Goal: Task Accomplishment & Management: Use online tool/utility

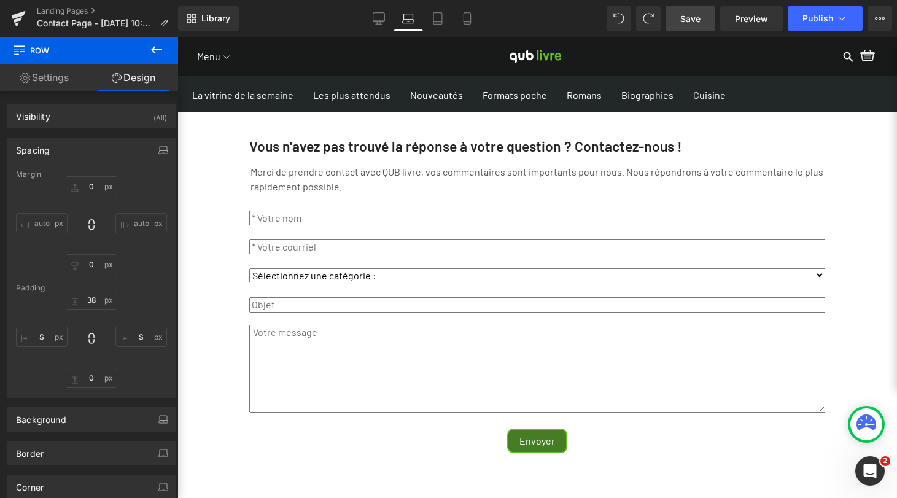
click at [691, 17] on span "Save" at bounding box center [690, 18] width 20 height 13
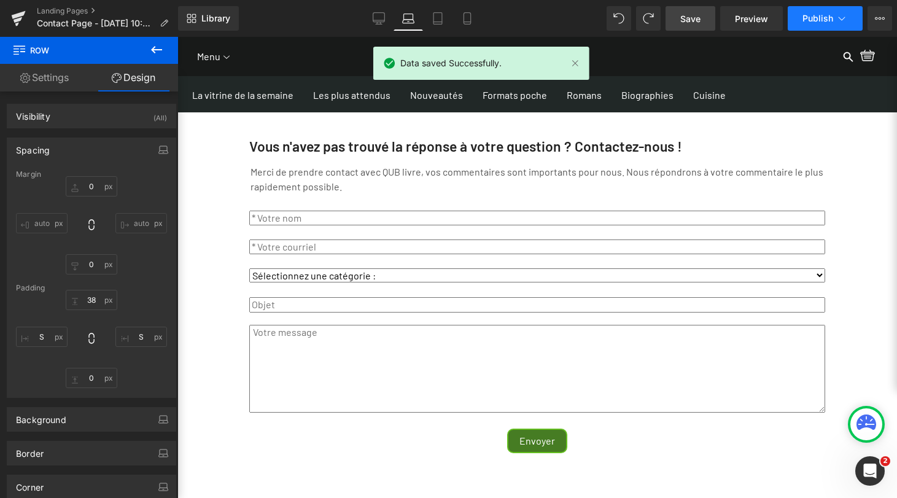
click at [842, 17] on icon at bounding box center [842, 18] width 12 height 12
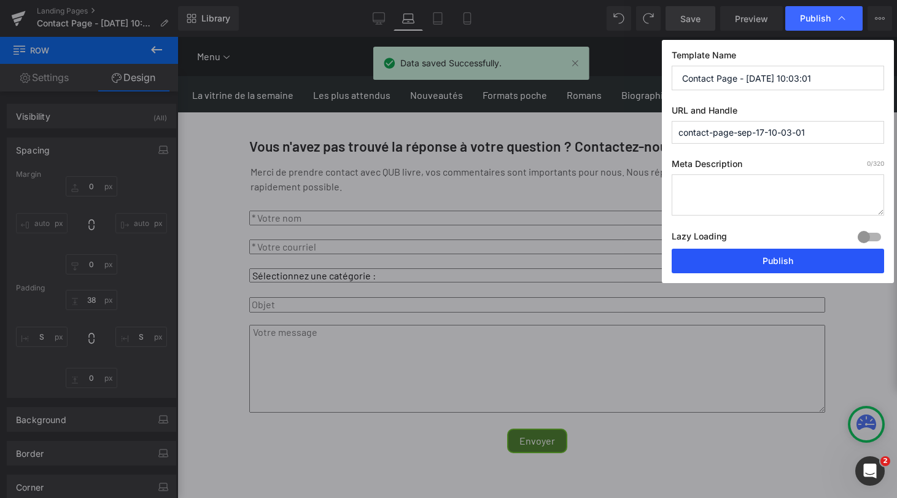
click at [783, 263] on button "Publish" at bounding box center [778, 261] width 212 height 25
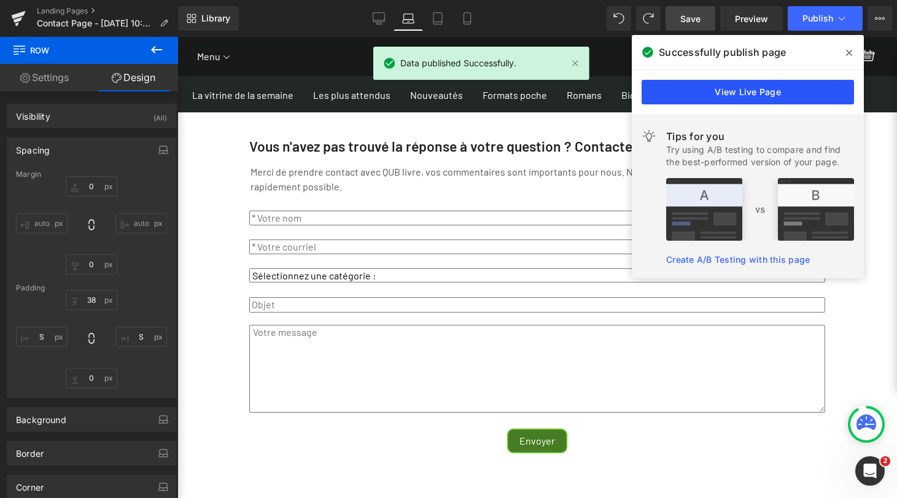
click at [740, 91] on link "View Live Page" at bounding box center [748, 92] width 212 height 25
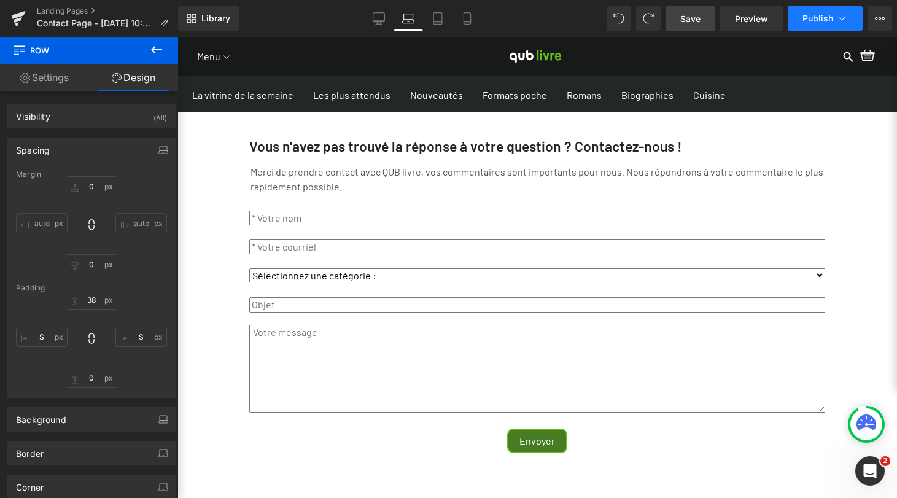
click at [843, 19] on icon at bounding box center [842, 18] width 12 height 12
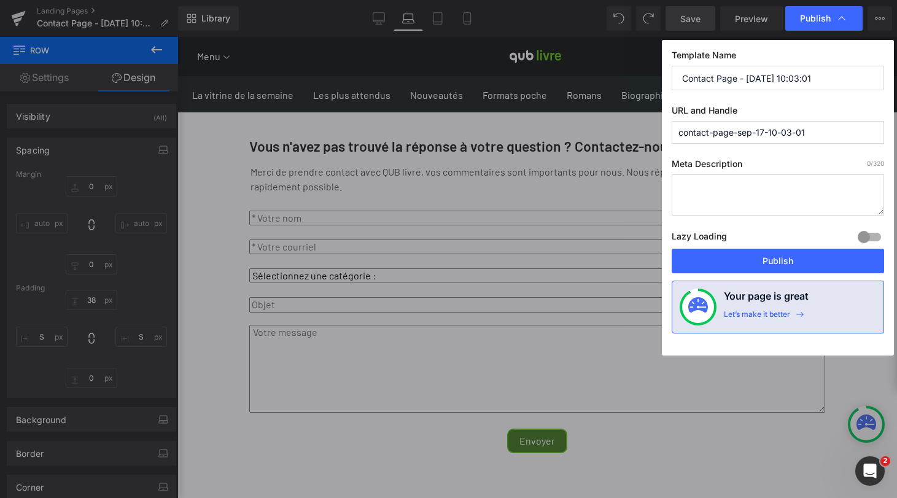
click at [815, 72] on input "Contact Page - [DATE] 10:03:01" at bounding box center [778, 78] width 212 height 25
drag, startPoint x: 829, startPoint y: 76, endPoint x: 738, endPoint y: 79, distance: 90.9
click at [738, 79] on input "Contact Page - [DATE] 10:03:01" at bounding box center [778, 78] width 212 height 25
type input "Contact Page"
drag, startPoint x: 813, startPoint y: 132, endPoint x: 713, endPoint y: 134, distance: 99.5
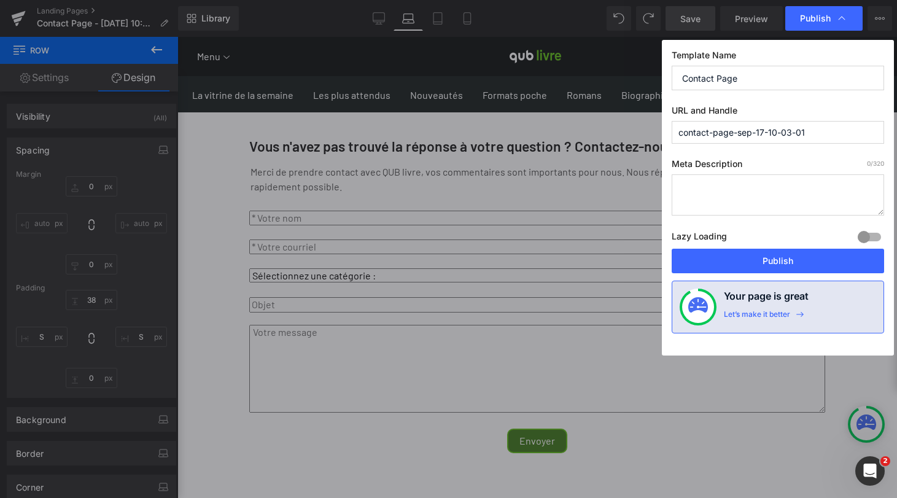
click at [713, 134] on input "contact-page-sep-17-10-03-01" at bounding box center [778, 132] width 212 height 23
type input "contact-qub-livre"
click at [743, 186] on textarea at bounding box center [778, 194] width 212 height 41
type textarea "formulaire de contact de la boutique [DOMAIN_NAME]"
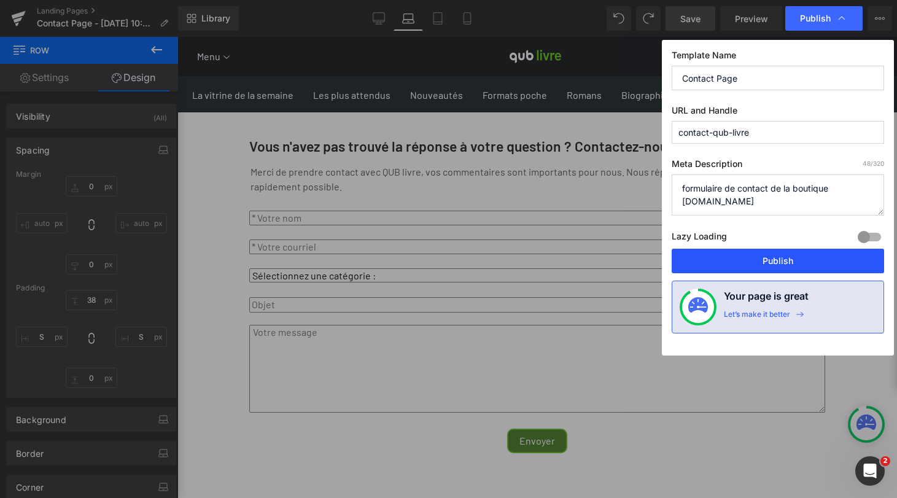
click at [778, 261] on button "Publish" at bounding box center [778, 261] width 212 height 25
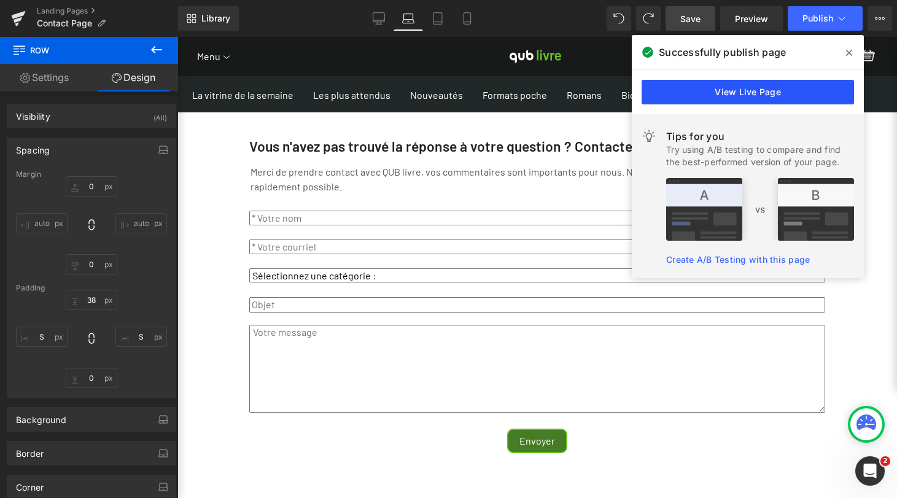
click at [750, 91] on link "View Live Page" at bounding box center [748, 92] width 212 height 25
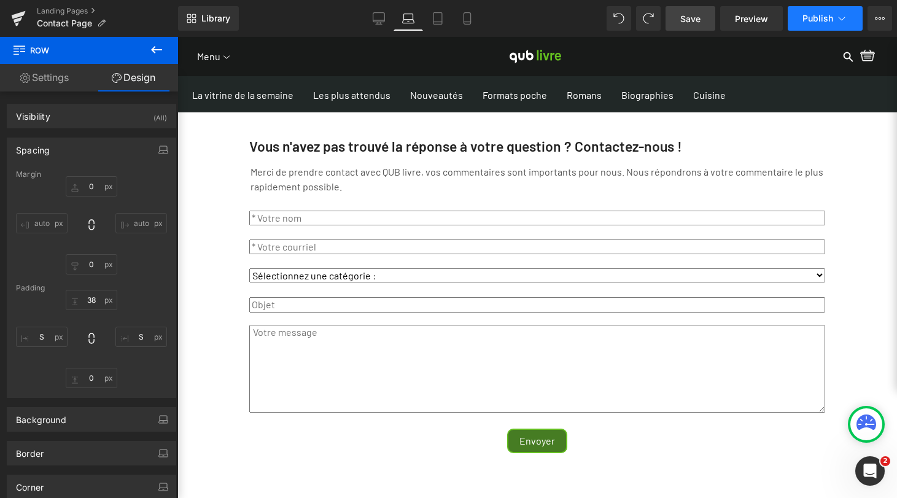
click at [844, 21] on icon at bounding box center [842, 18] width 12 height 12
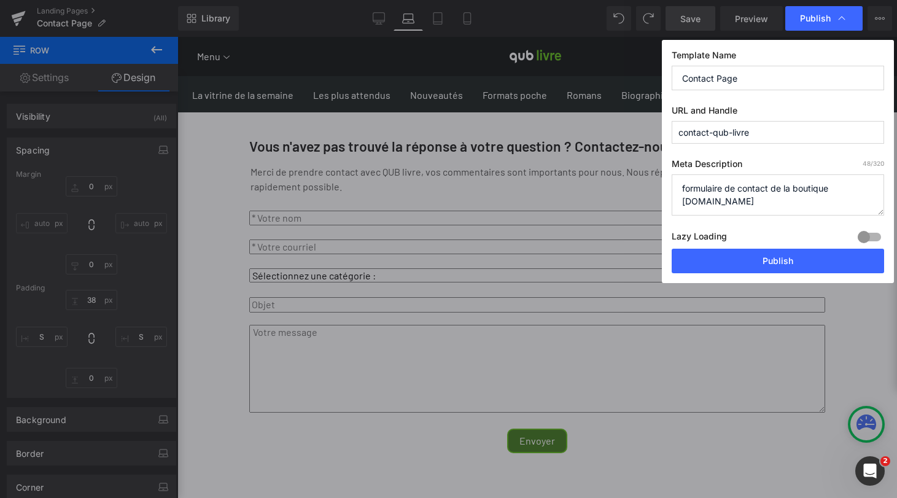
click at [730, 79] on input "Contact Page" at bounding box center [778, 78] width 212 height 25
type input "Contact QUB livre"
click at [781, 259] on button "Publish" at bounding box center [778, 261] width 212 height 25
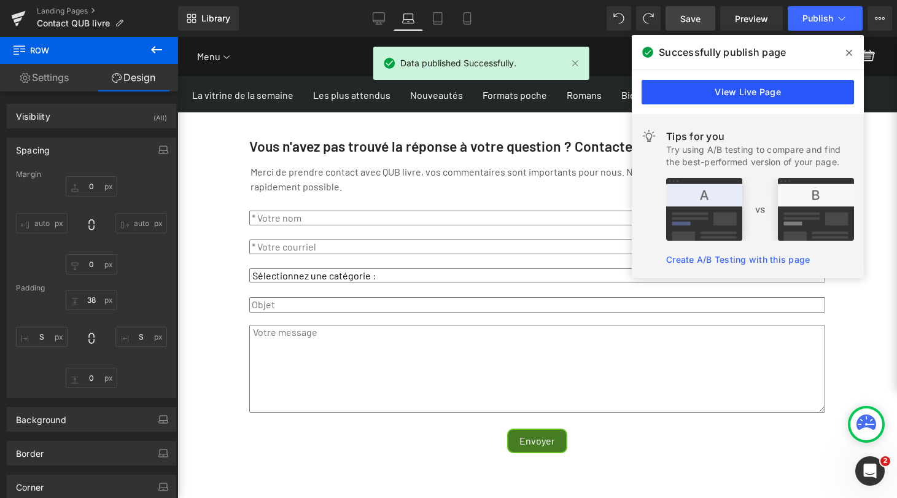
click at [774, 96] on link "View Live Page" at bounding box center [748, 92] width 212 height 25
